Goal: Task Accomplishment & Management: Manage account settings

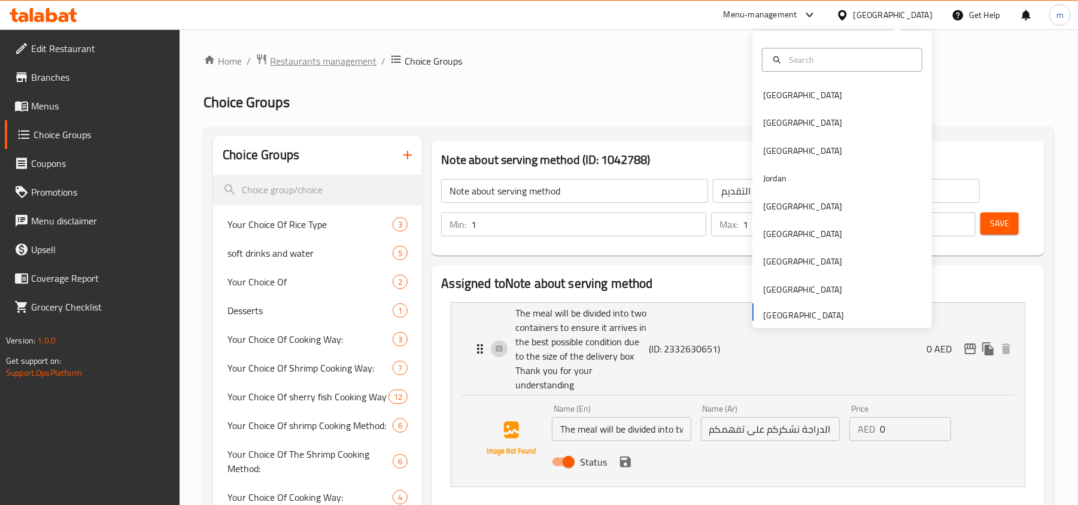
click at [296, 58] on span "Restaurants management" at bounding box center [323, 61] width 107 height 14
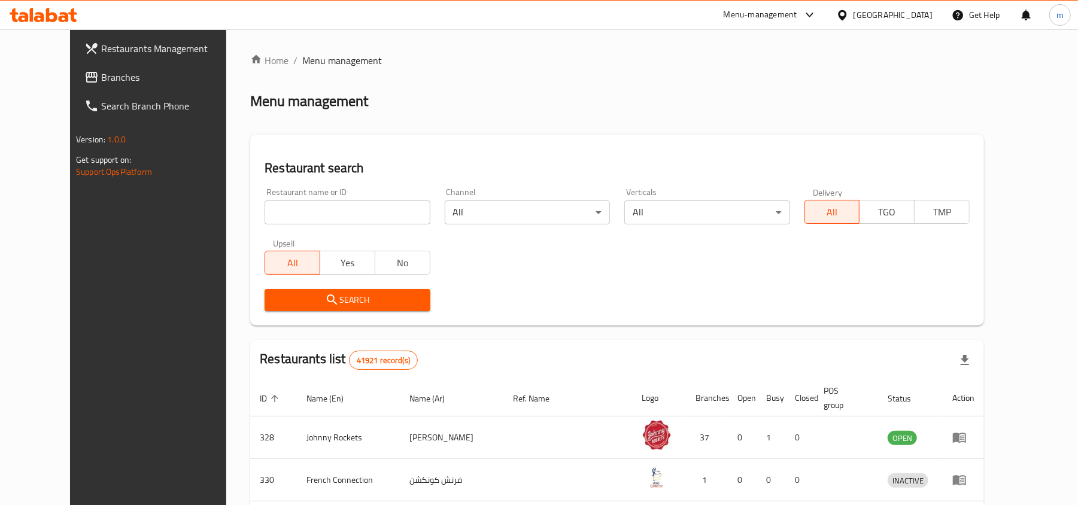
click at [101, 77] on span "Branches" at bounding box center [170, 77] width 139 height 14
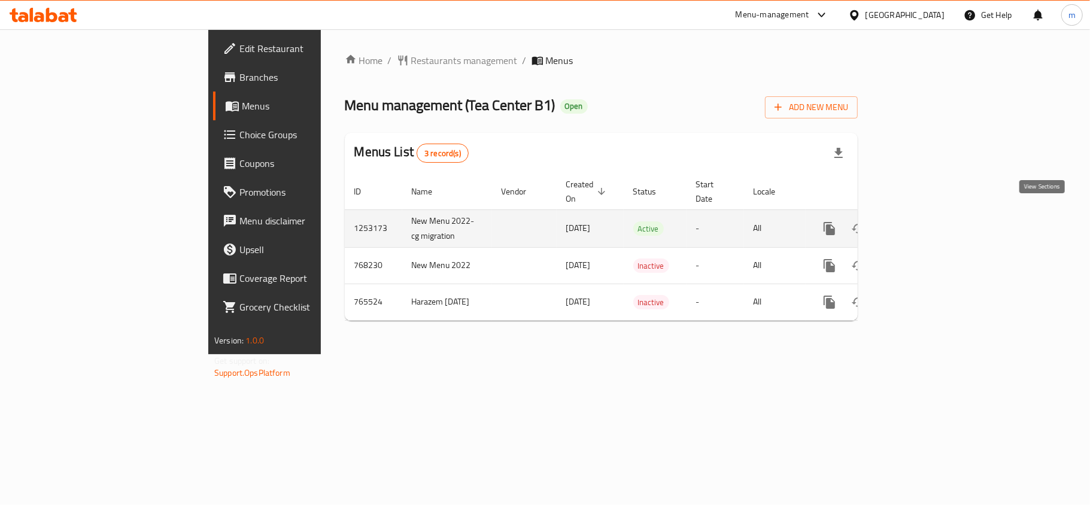
click at [923, 221] on icon "enhanced table" at bounding box center [915, 228] width 14 height 14
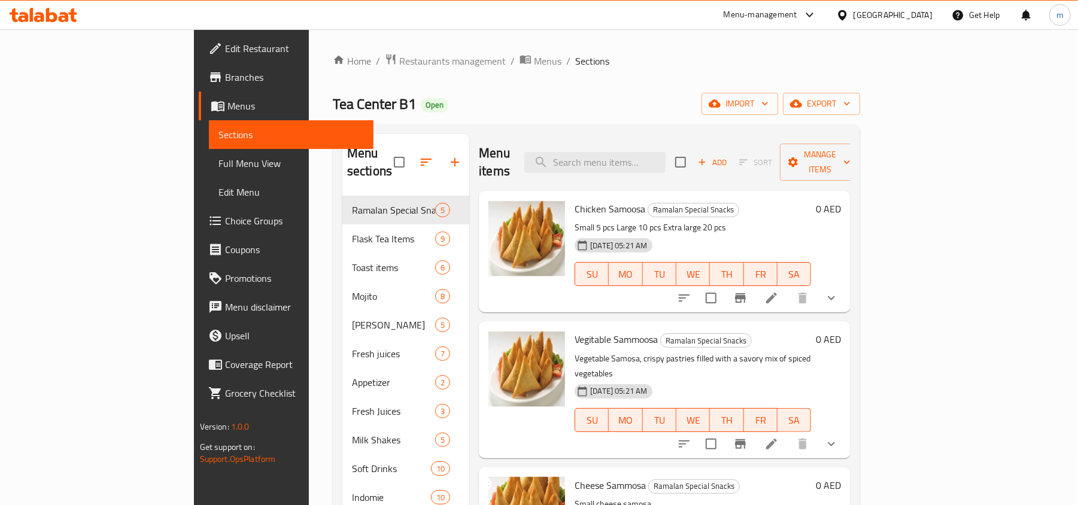
click at [225, 224] on span "Choice Groups" at bounding box center [294, 221] width 139 height 14
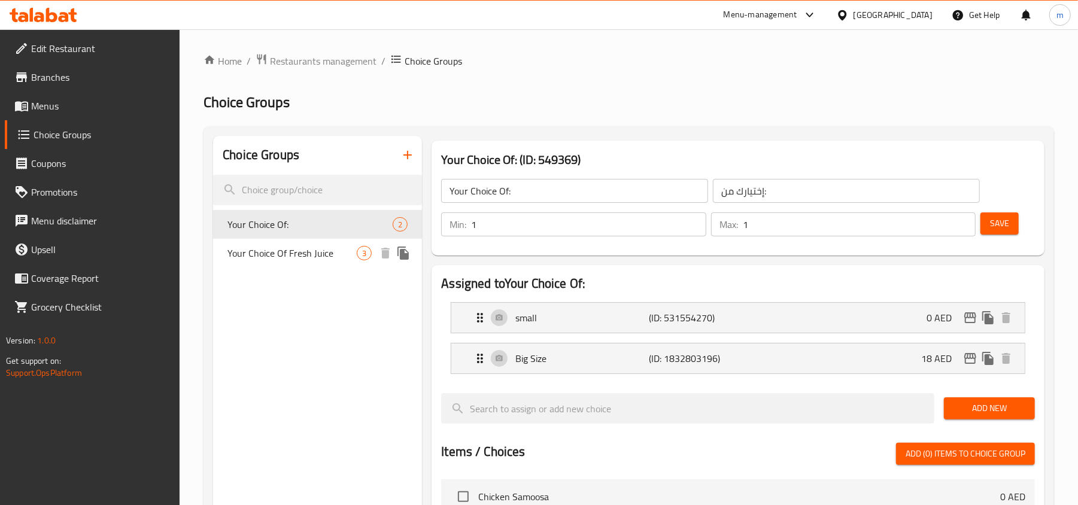
click at [271, 263] on div "Your Choice Of Fresh Juice 3" at bounding box center [317, 253] width 209 height 29
type input "Your Choice Of Fresh Juice"
type input "عصير طازج"
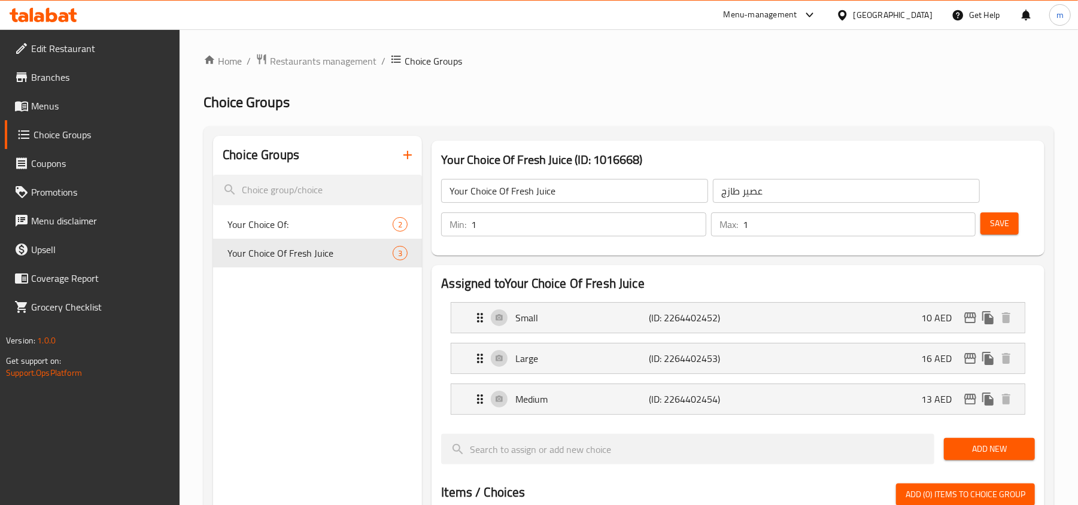
click at [900, 19] on div "[GEOGRAPHIC_DATA]" at bounding box center [892, 14] width 79 height 13
click at [639, 75] on div "Home / Restaurants management / Choice Groups Choice Groups Choice Groups Your …" at bounding box center [628, 489] width 850 height 872
